Goal: Go to known website: Access a specific website the user already knows

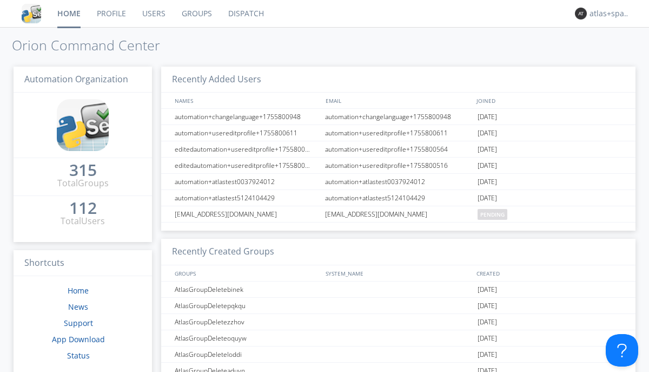
click at [245, 14] on link "Dispatch" at bounding box center [246, 13] width 52 height 27
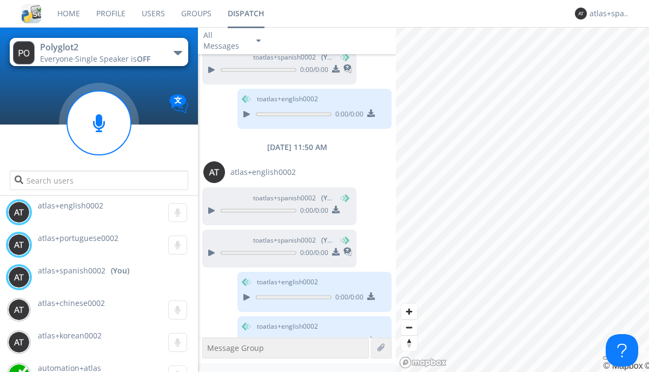
scroll to position [714, 0]
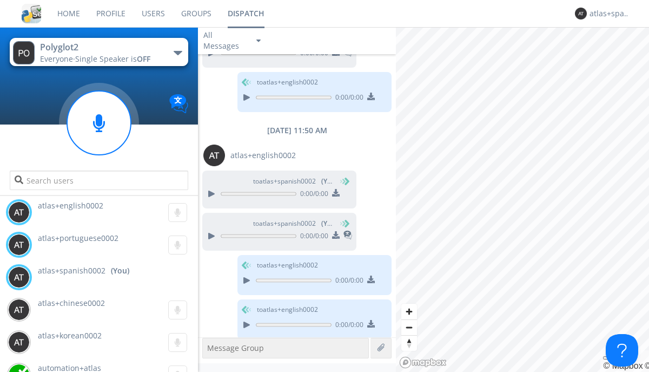
click at [178, 52] on div "button" at bounding box center [178, 53] width 9 height 4
click at [0, 0] on span "Polyglot3" at bounding box center [0, 0] width 0 height 0
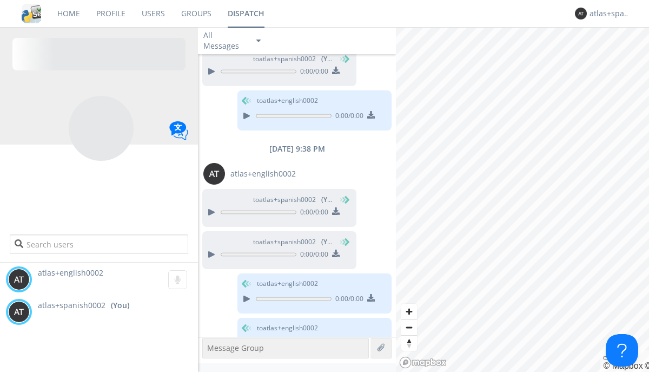
scroll to position [362, 0]
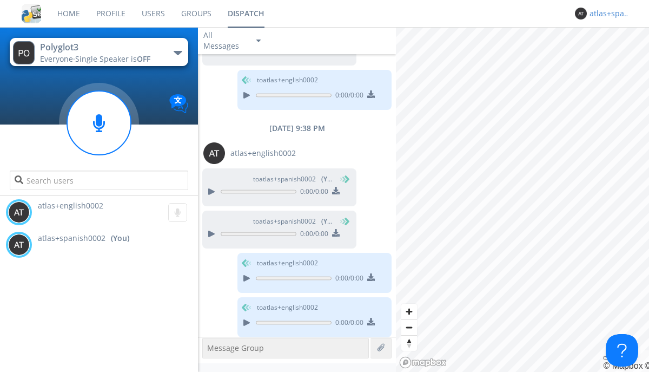
click at [607, 14] on div "atlas+spanish0002" at bounding box center [610, 13] width 41 height 11
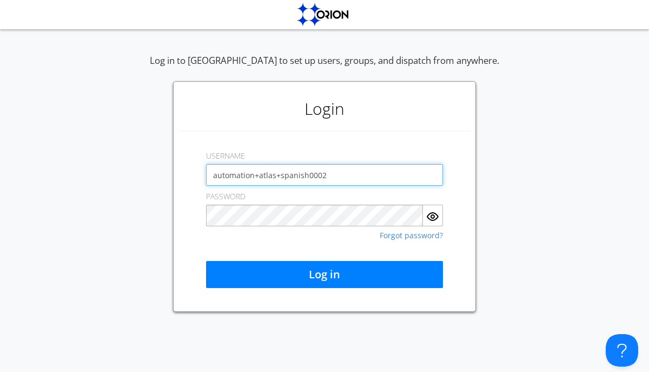
type input "automation+atlas+spanish0002"
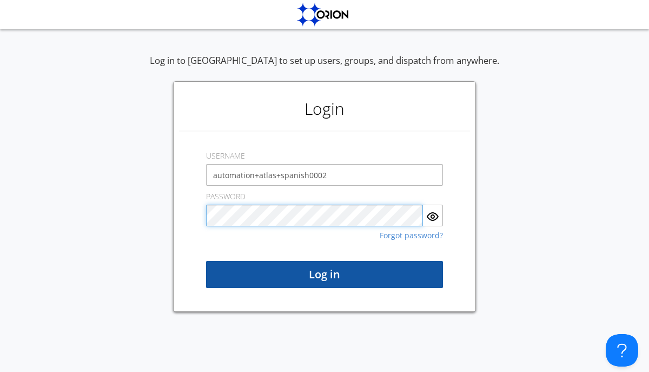
click at [325, 274] on button "Log in" at bounding box center [324, 274] width 237 height 27
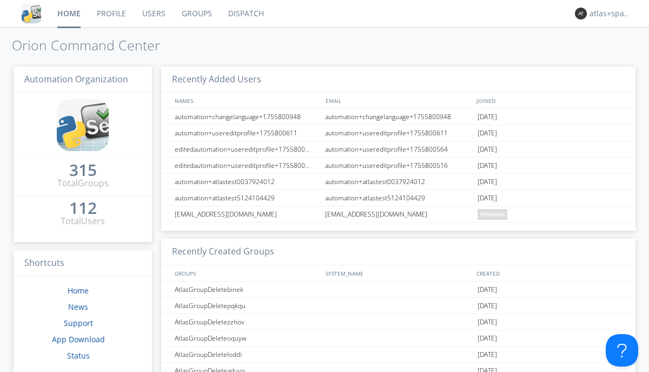
click at [245, 14] on link "Dispatch" at bounding box center [246, 13] width 52 height 27
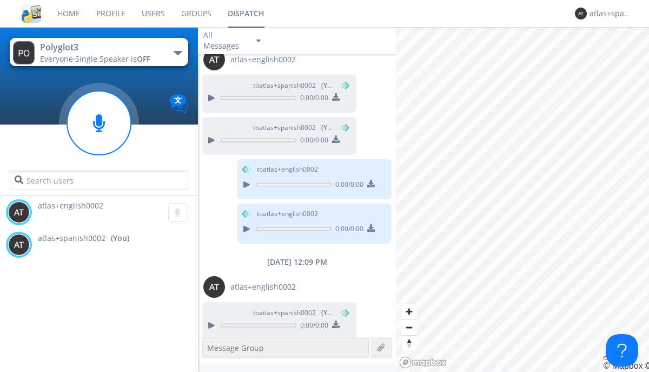
scroll to position [458, 0]
